Goal: Task Accomplishment & Management: Manage account settings

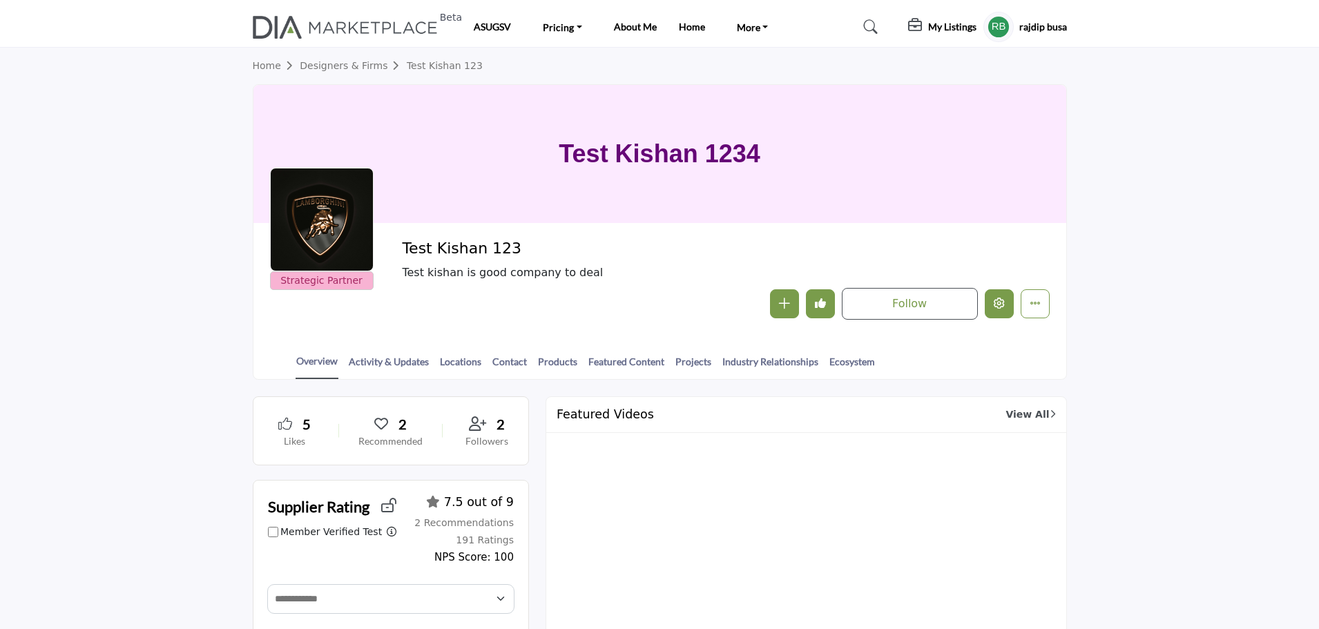
click at [991, 302] on button "Edit company" at bounding box center [999, 303] width 29 height 29
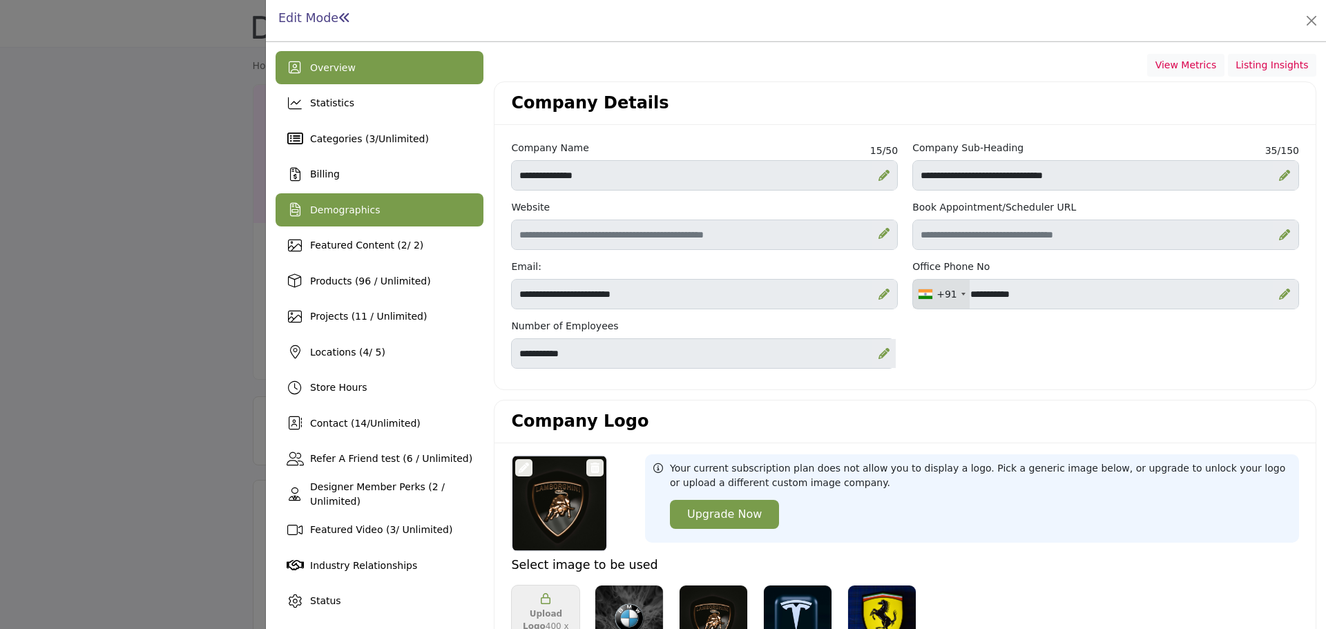
click at [355, 213] on span "Demographics" at bounding box center [345, 209] width 70 height 11
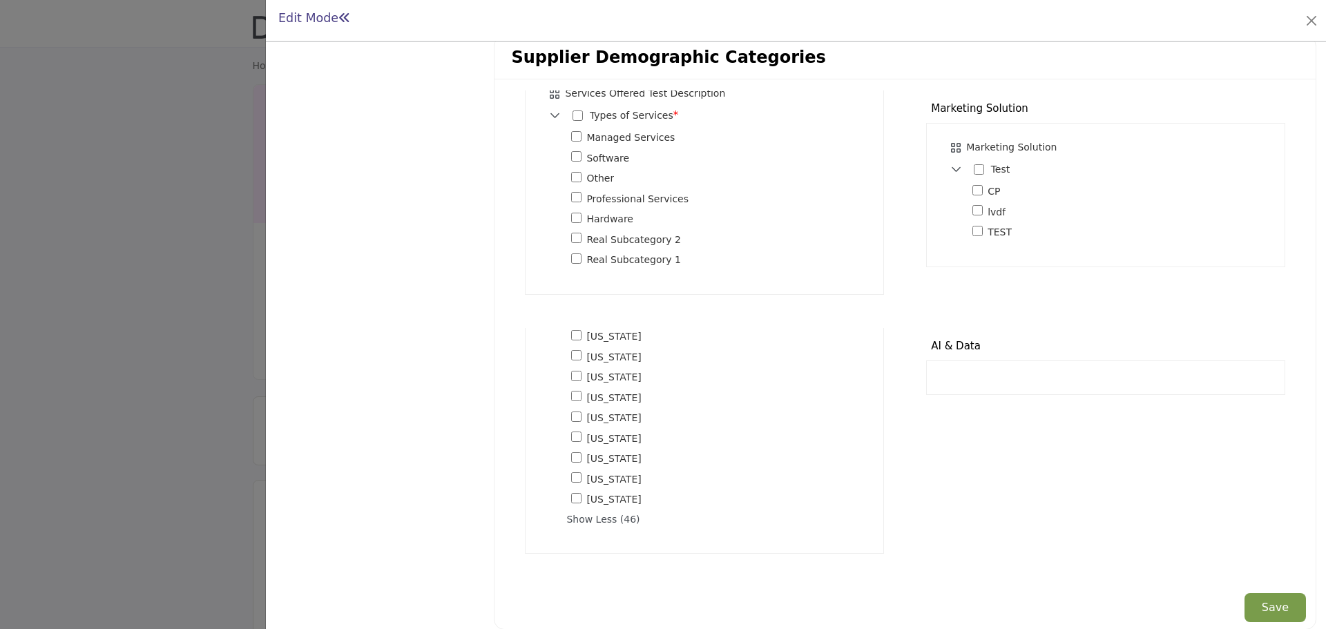
scroll to position [956, 0]
click at [580, 505] on span "Show Less (46)" at bounding box center [716, 512] width 300 height 15
click at [593, 490] on span "Show More (46)" at bounding box center [716, 497] width 300 height 15
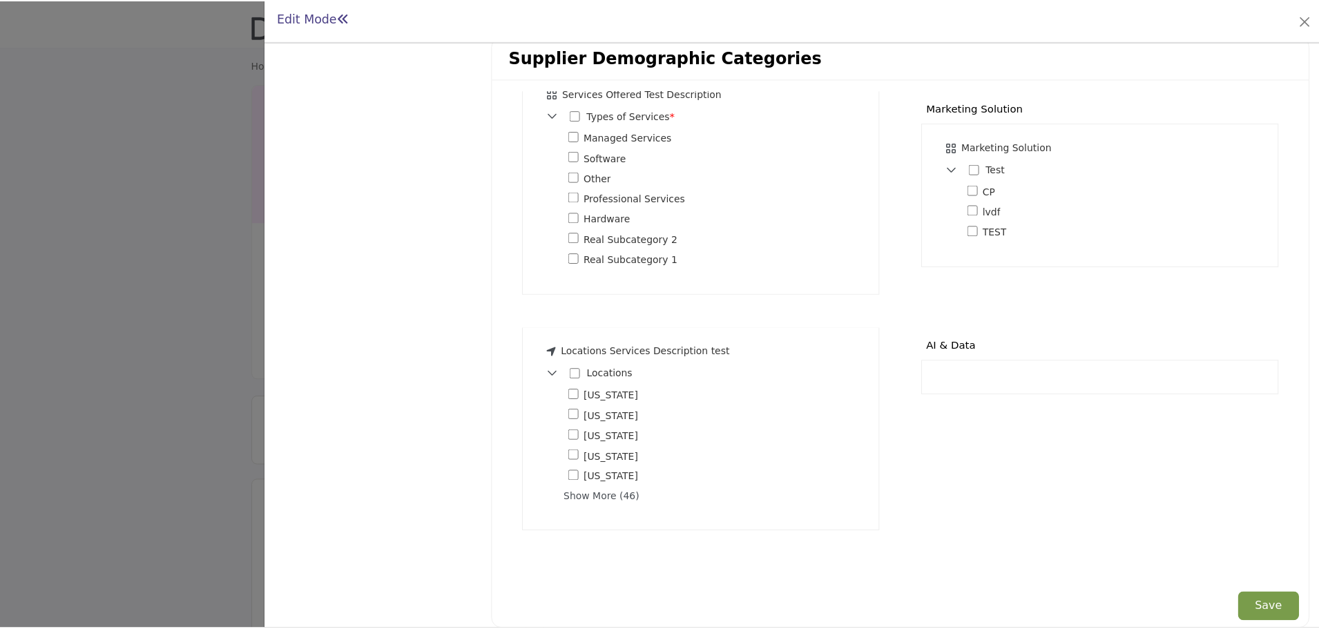
scroll to position [956, 0]
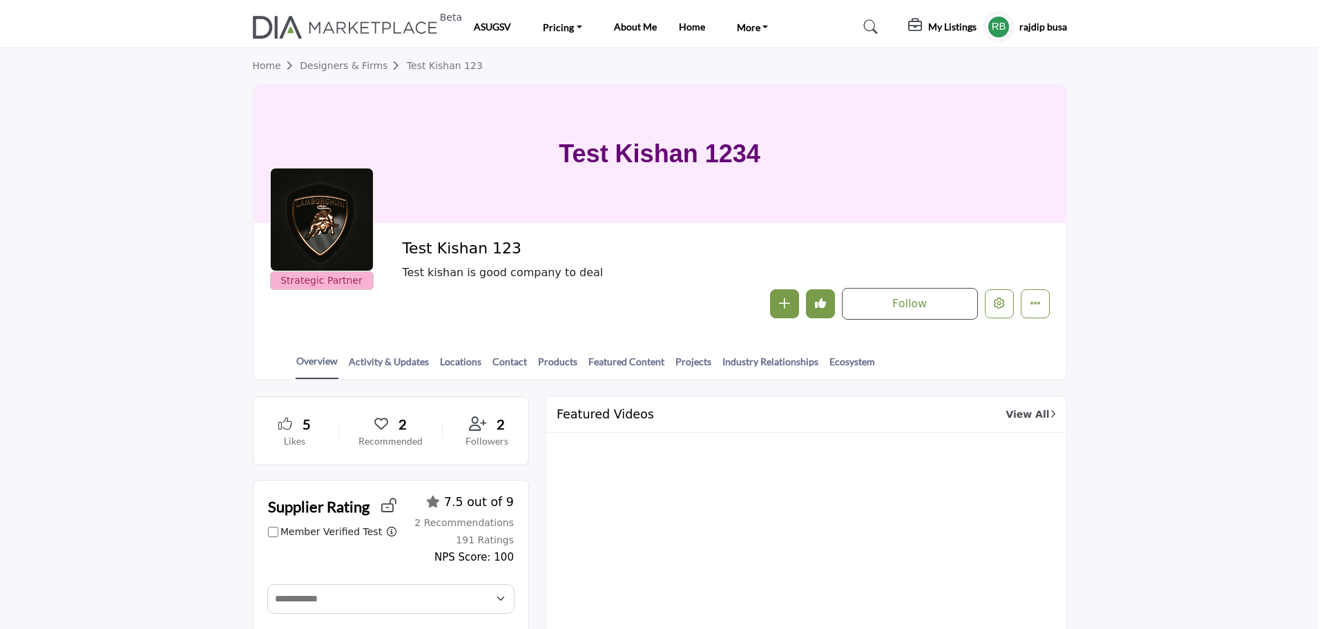
click at [158, 279] on div at bounding box center [663, 314] width 1326 height 629
click at [937, 24] on h5 "My Listings" at bounding box center [952, 27] width 48 height 12
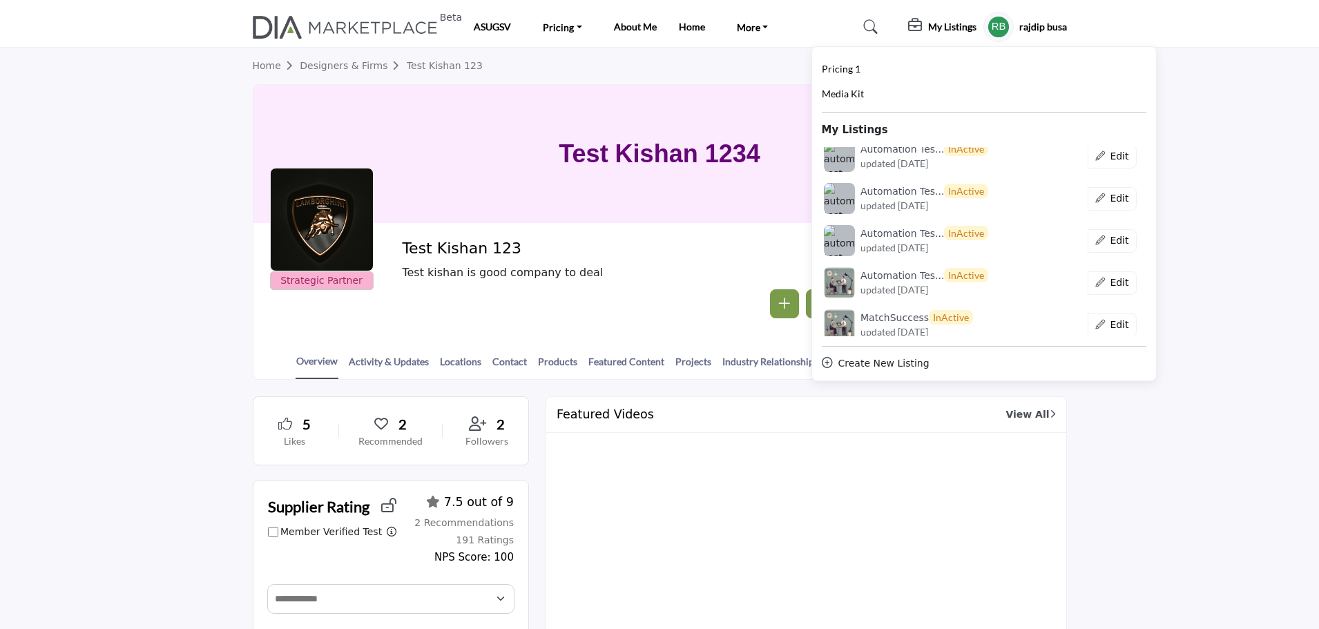
scroll to position [7506, 0]
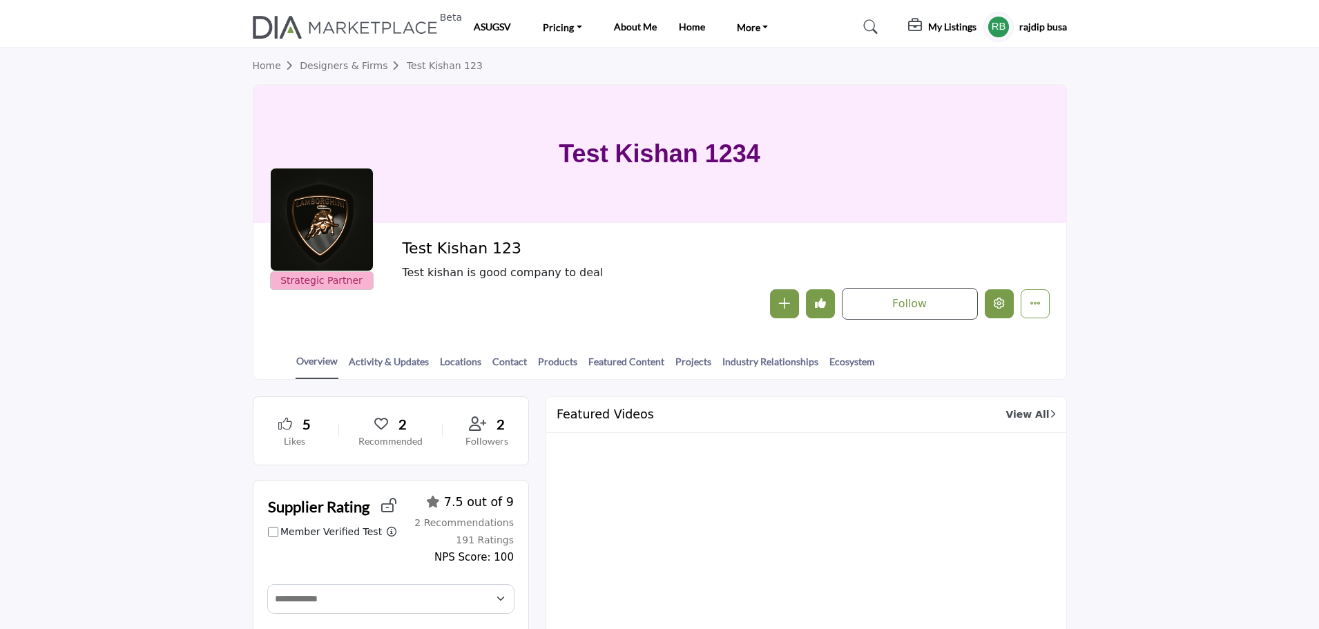
click at [1004, 305] on icon "Edit company" at bounding box center [999, 303] width 11 height 11
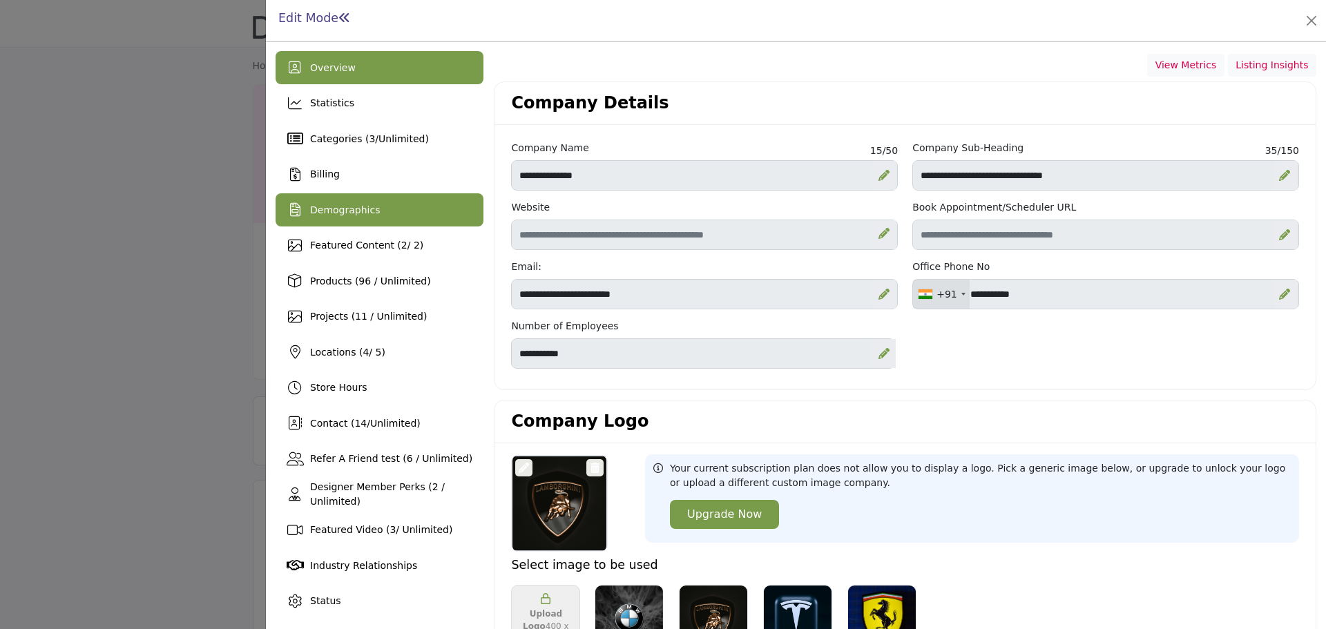
click at [358, 212] on span "Demographics" at bounding box center [345, 209] width 70 height 11
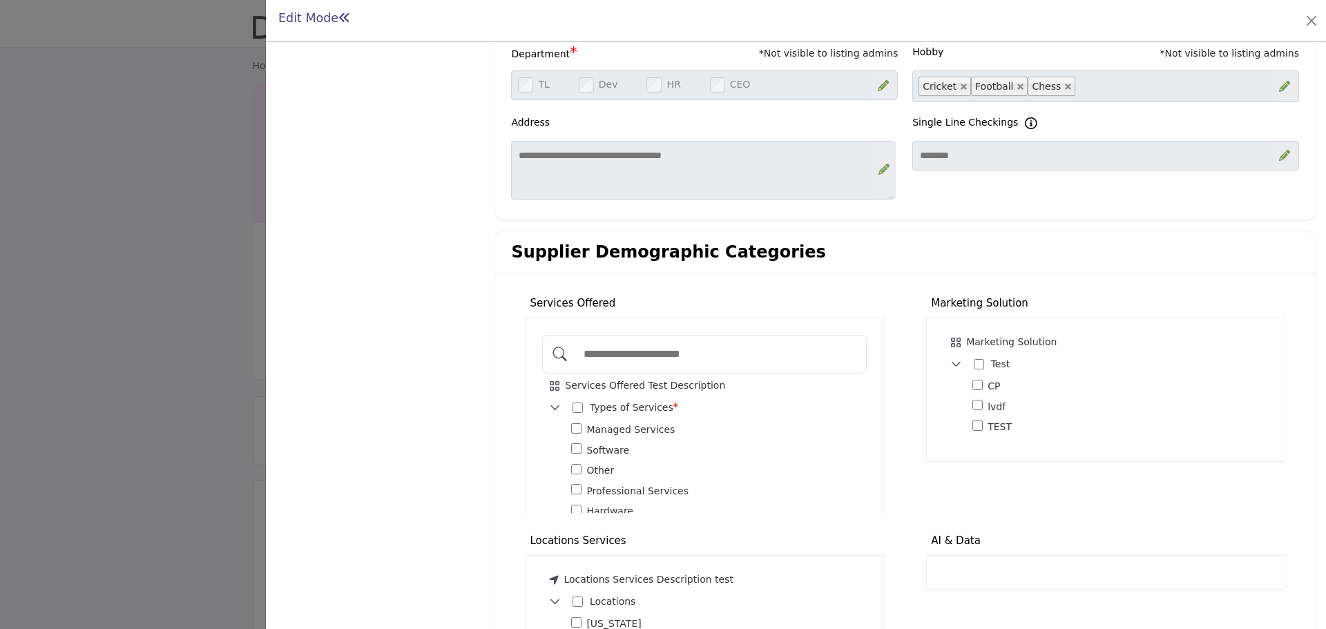
scroll to position [841, 0]
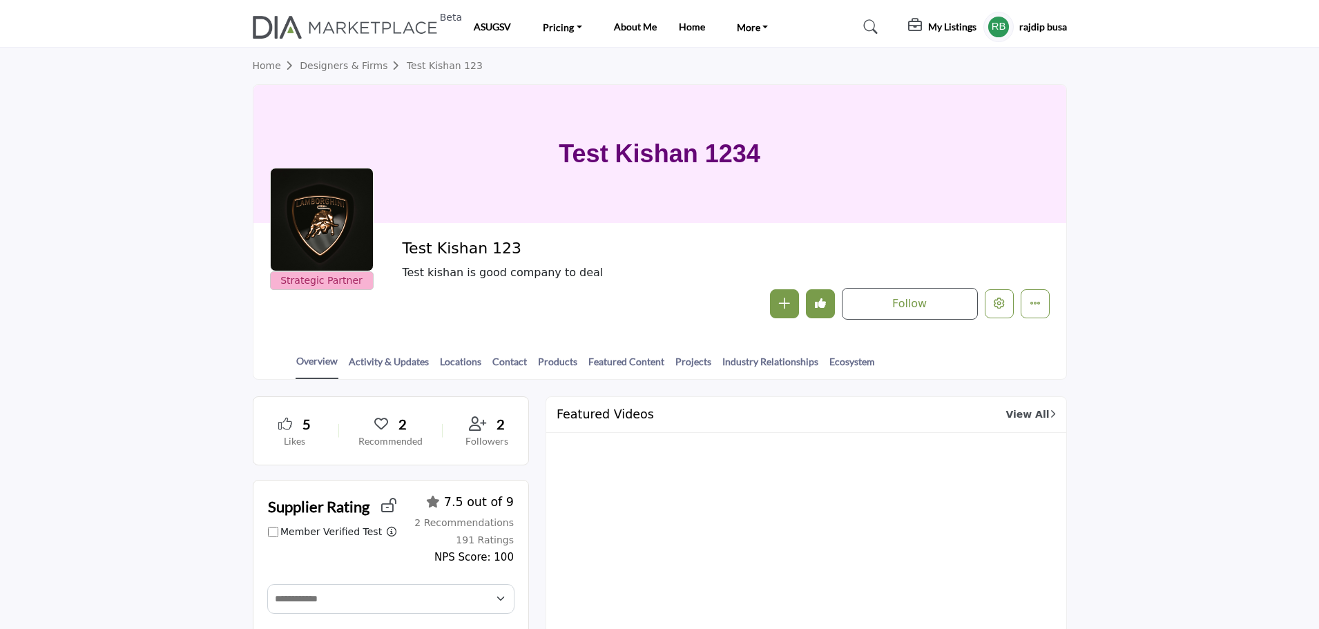
click at [939, 26] on h5 "My Listings" at bounding box center [952, 27] width 48 height 12
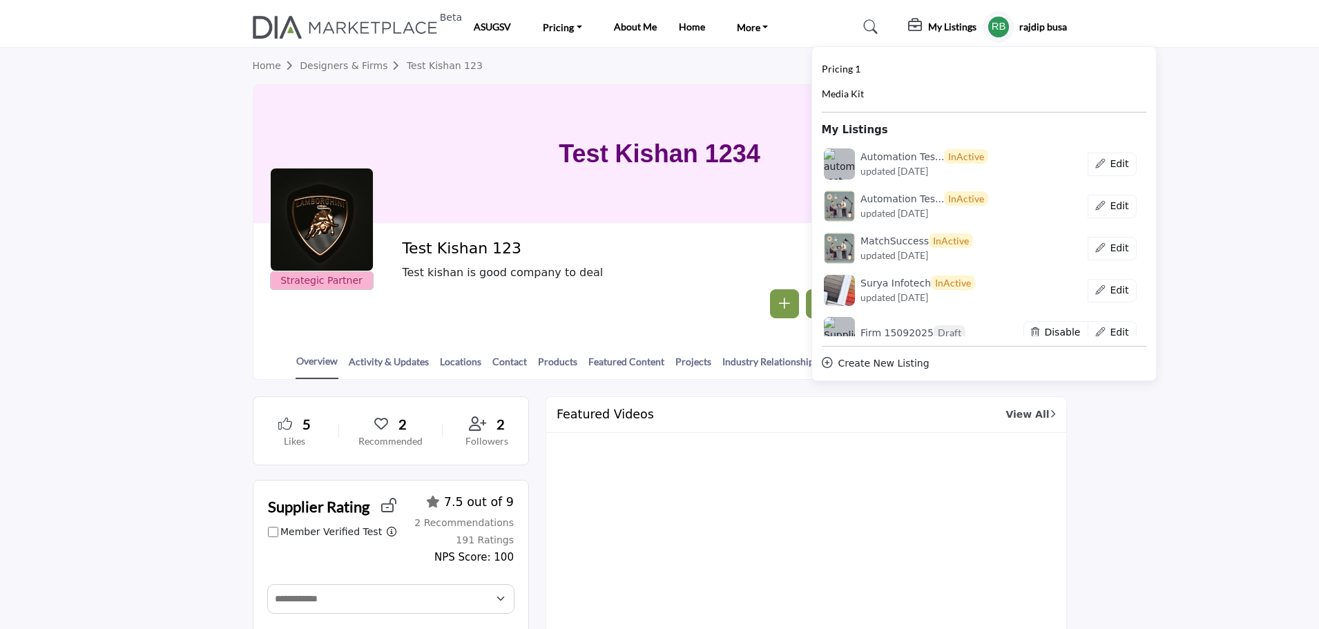
scroll to position [7736, 0]
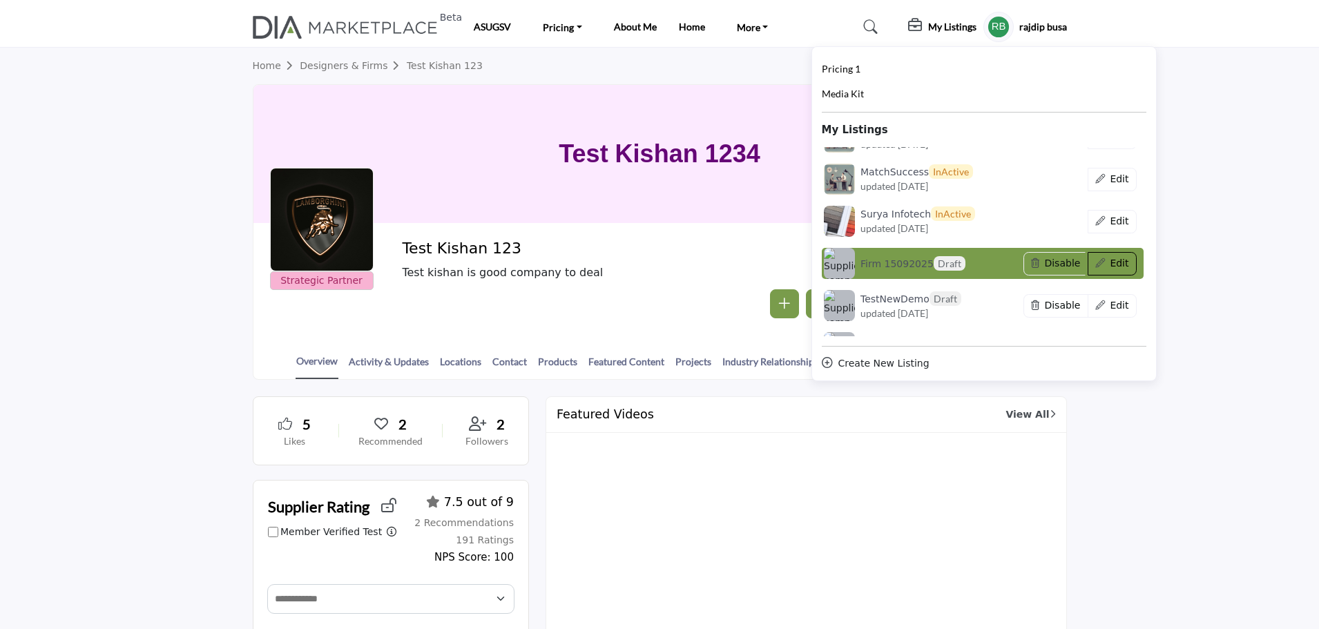
click at [1099, 262] on button "Edit" at bounding box center [1112, 263] width 49 height 23
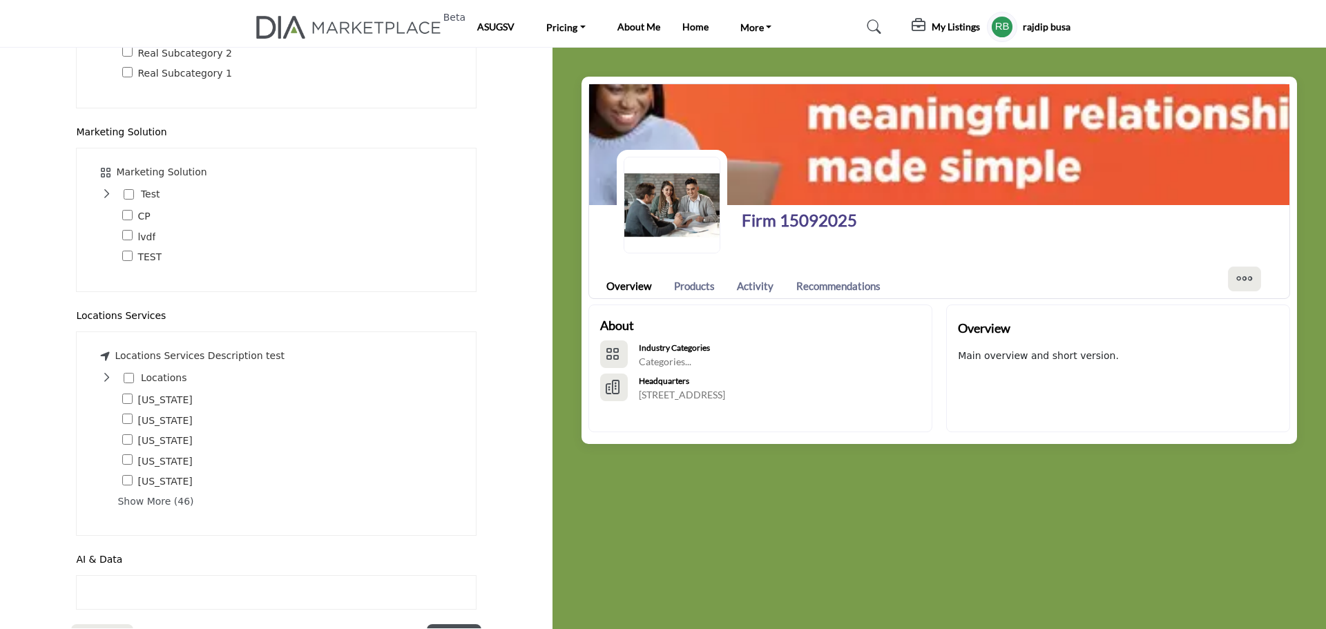
scroll to position [1356, 0]
